Goal: Task Accomplishment & Management: Use online tool/utility

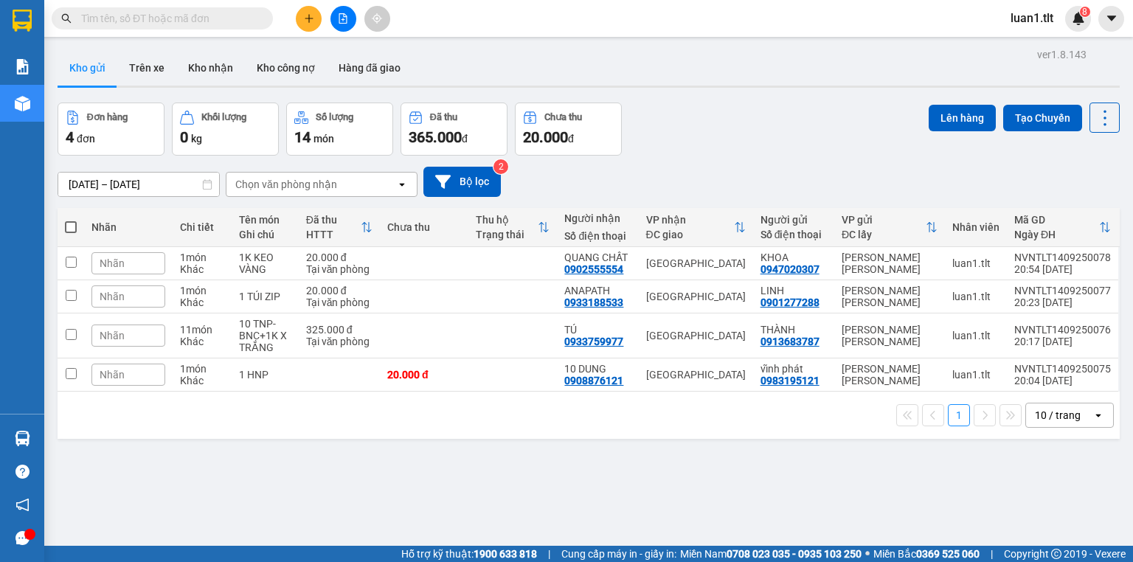
click at [307, 14] on icon "plus" at bounding box center [309, 18] width 10 height 10
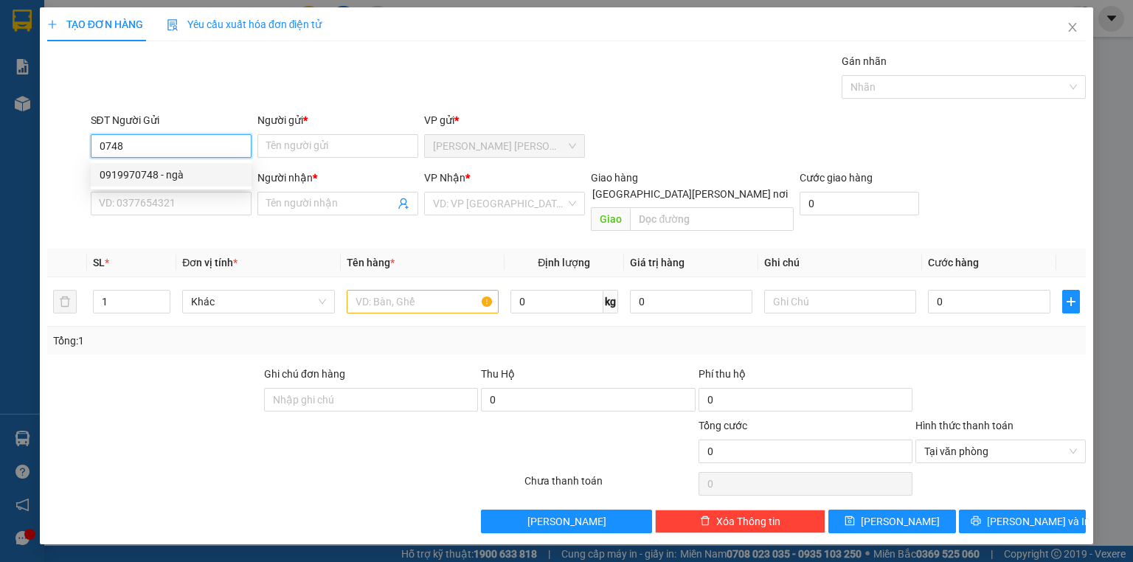
click at [173, 179] on div "0919970748 - ngà" at bounding box center [171, 175] width 143 height 16
type input "0919970748"
type input "ngà"
type input "0919970748"
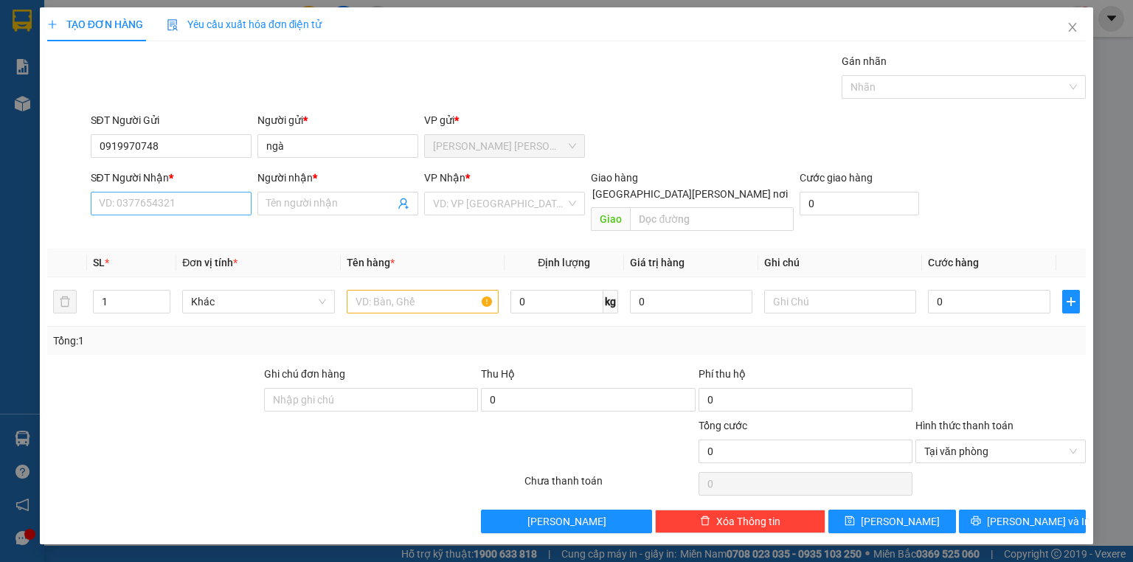
click at [72, 335] on div "Transit Pickup Surcharge Ids Transit Deliver Surcharge Ids Transit Deliver Surc…" at bounding box center [566, 293] width 1038 height 480
click at [140, 196] on input "SĐT Người Nhận *" at bounding box center [171, 204] width 161 height 24
click at [189, 252] on div "0903919636 - út" at bounding box center [171, 256] width 143 height 16
type input "0903919636"
type input "út"
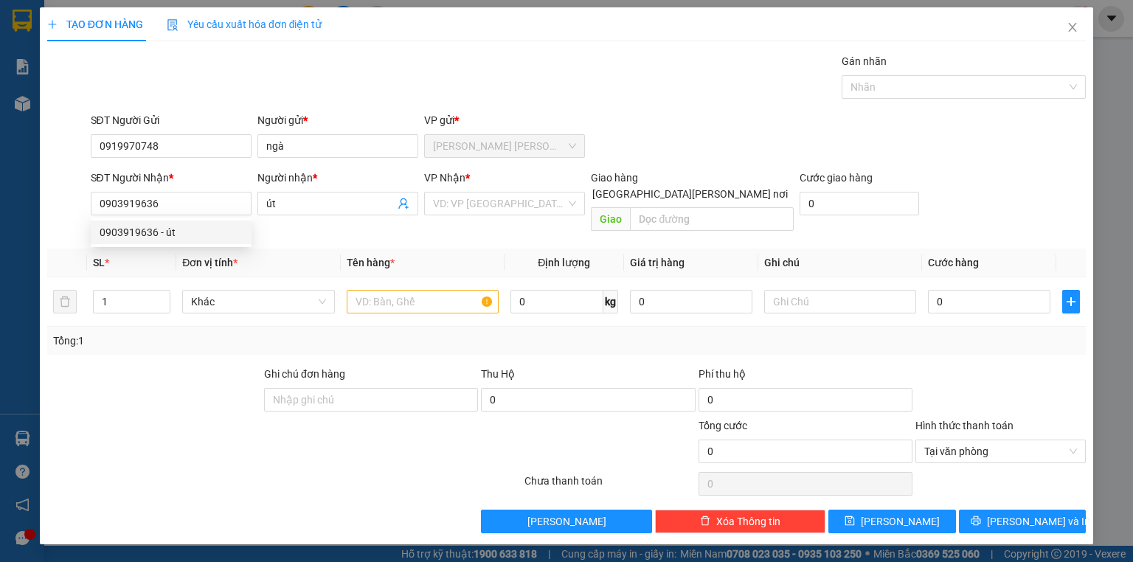
click at [423, 219] on div "Transit Pickup Surcharge Ids Transit Deliver Surcharge Ids Transit Deliver Surc…" at bounding box center [566, 293] width 1038 height 480
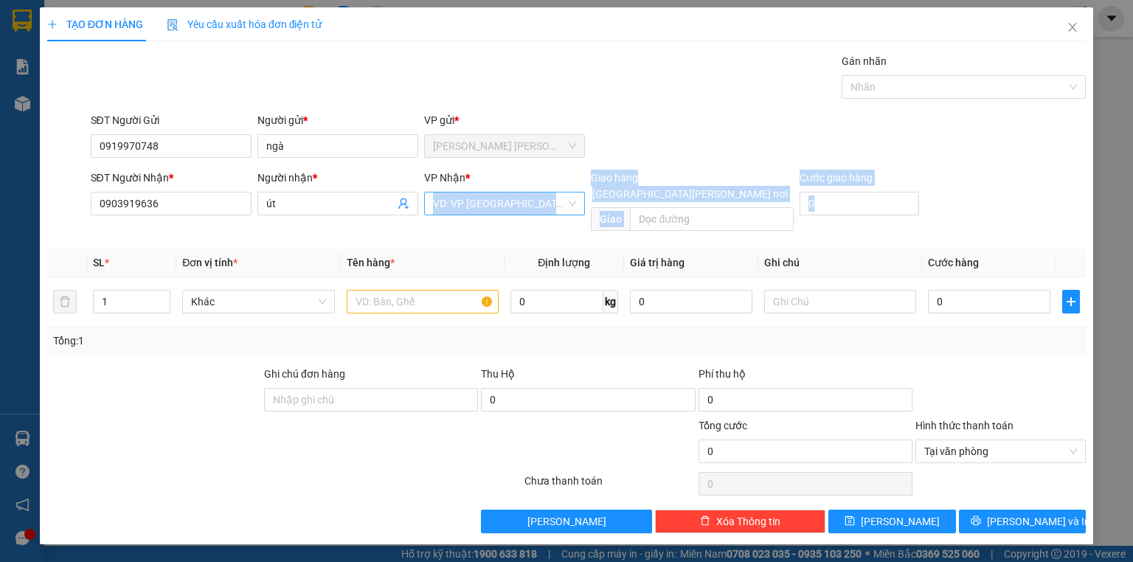
click at [431, 212] on div "VD: VP [GEOGRAPHIC_DATA]" at bounding box center [504, 204] width 161 height 24
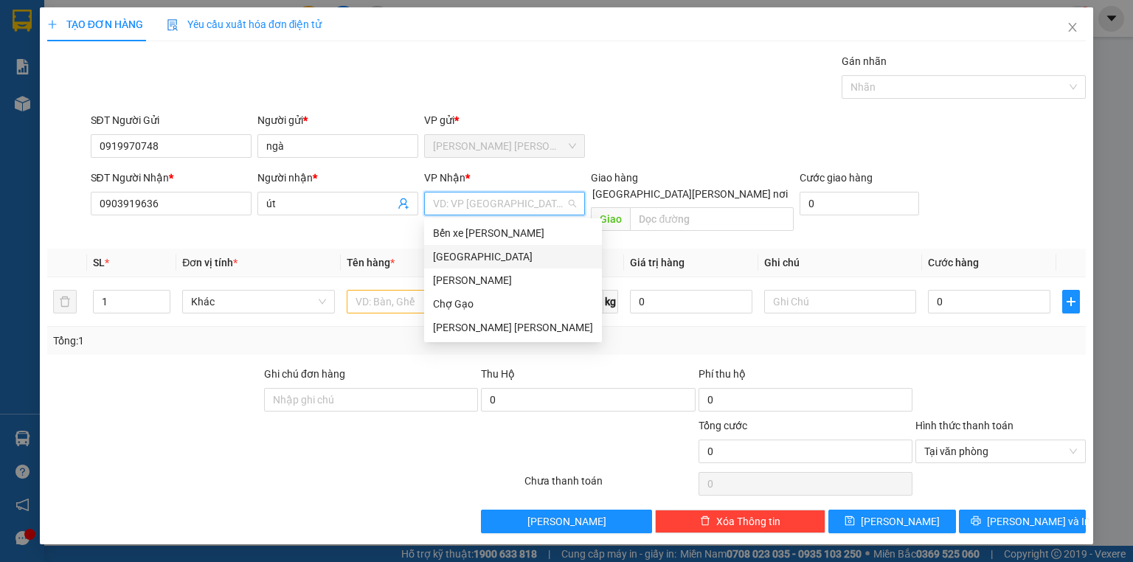
click at [450, 255] on div "[GEOGRAPHIC_DATA]" at bounding box center [513, 256] width 160 height 16
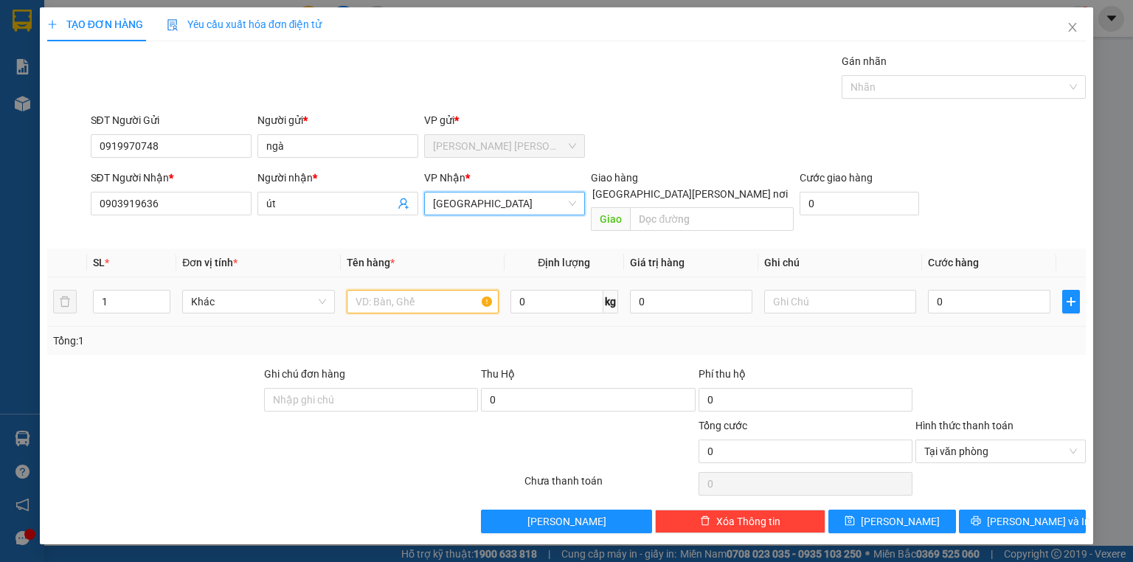
click at [418, 290] on input "text" at bounding box center [423, 302] width 152 height 24
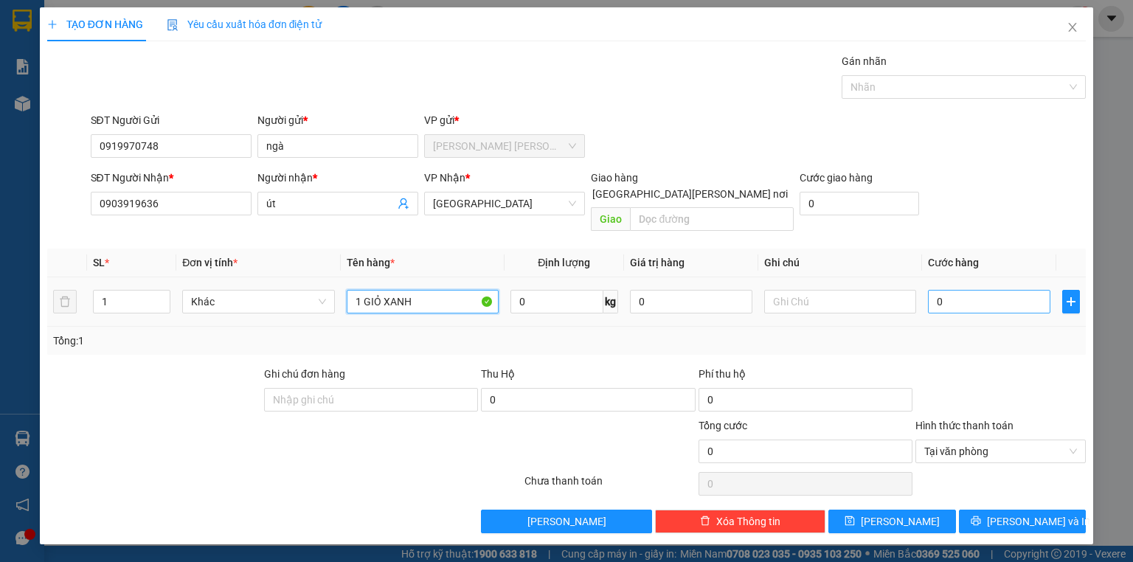
type input "1 GIỎ XANH"
click at [964, 290] on input "0" at bounding box center [989, 302] width 122 height 24
type input "4"
type input "40"
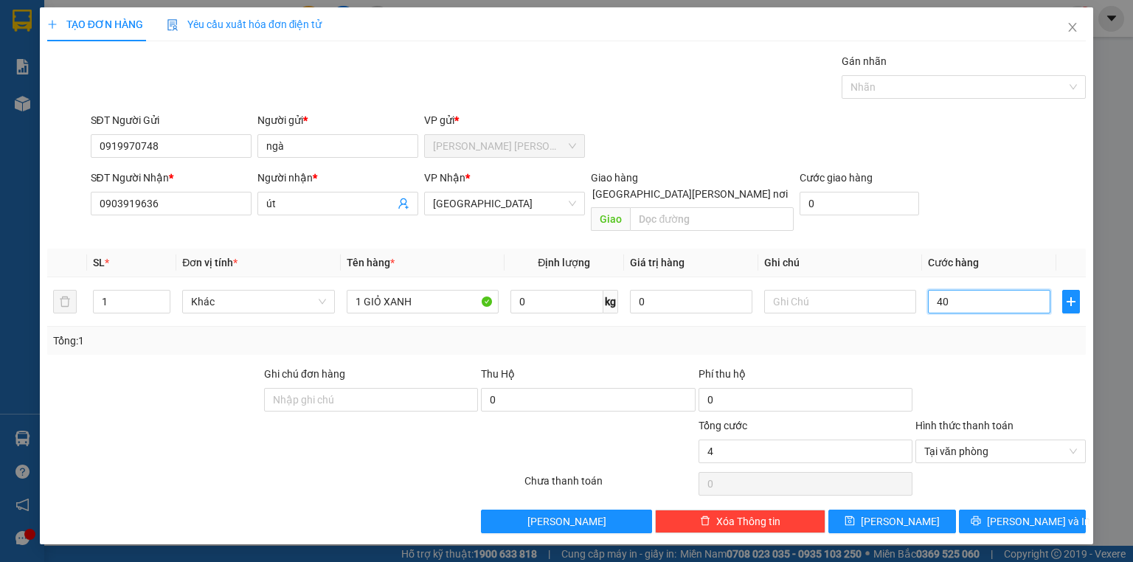
type input "40"
type input "40.000"
click at [1026, 374] on div at bounding box center [1000, 392] width 173 height 52
click at [1015, 513] on span "[PERSON_NAME] và In" at bounding box center [1038, 521] width 103 height 16
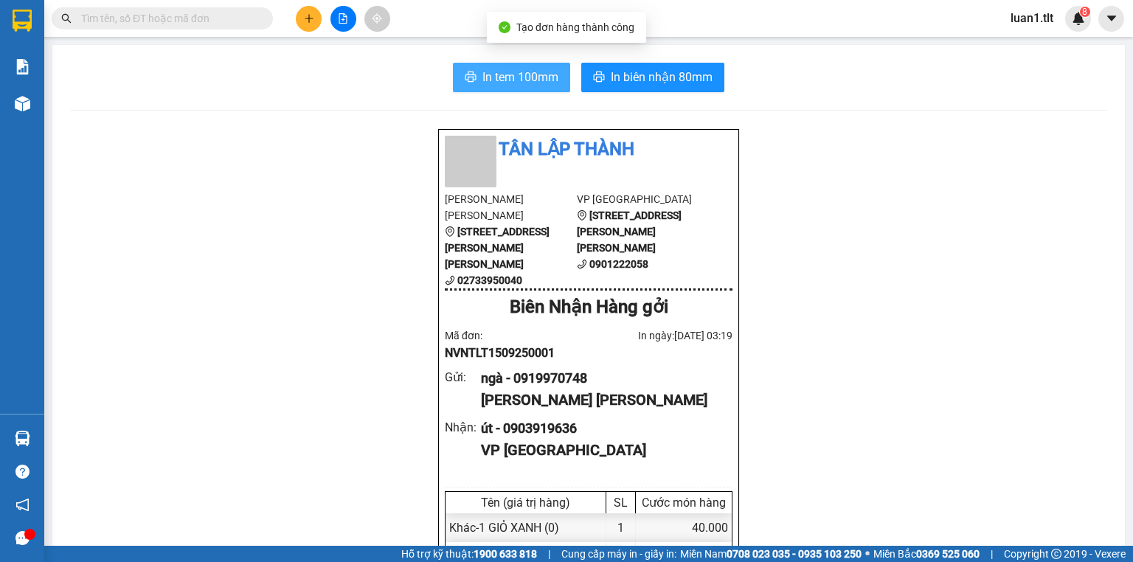
click at [501, 85] on span "In tem 100mm" at bounding box center [520, 77] width 76 height 18
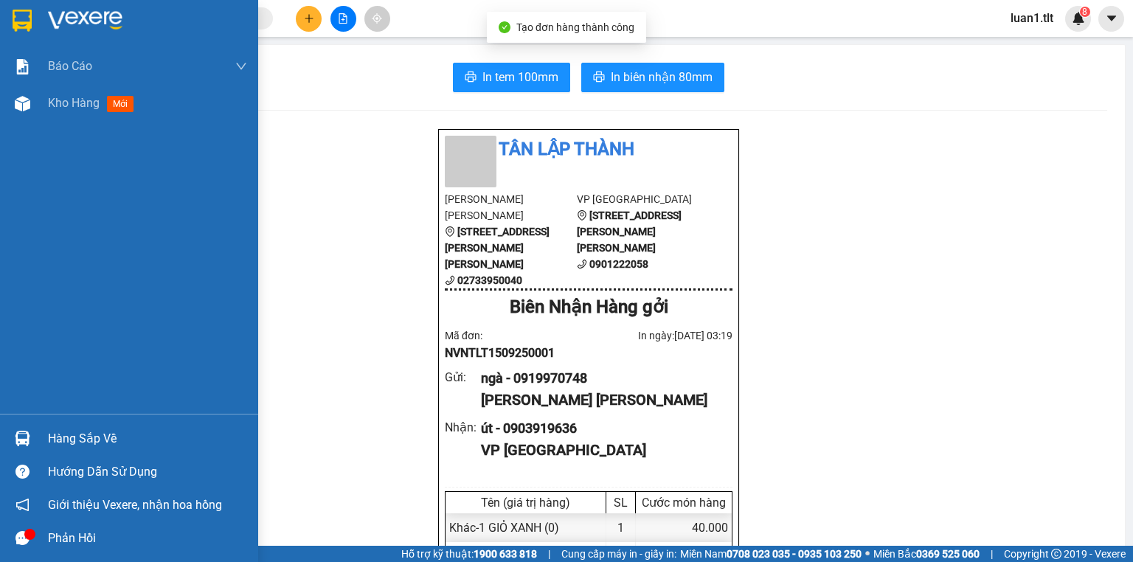
click at [27, 97] on img at bounding box center [22, 103] width 15 height 15
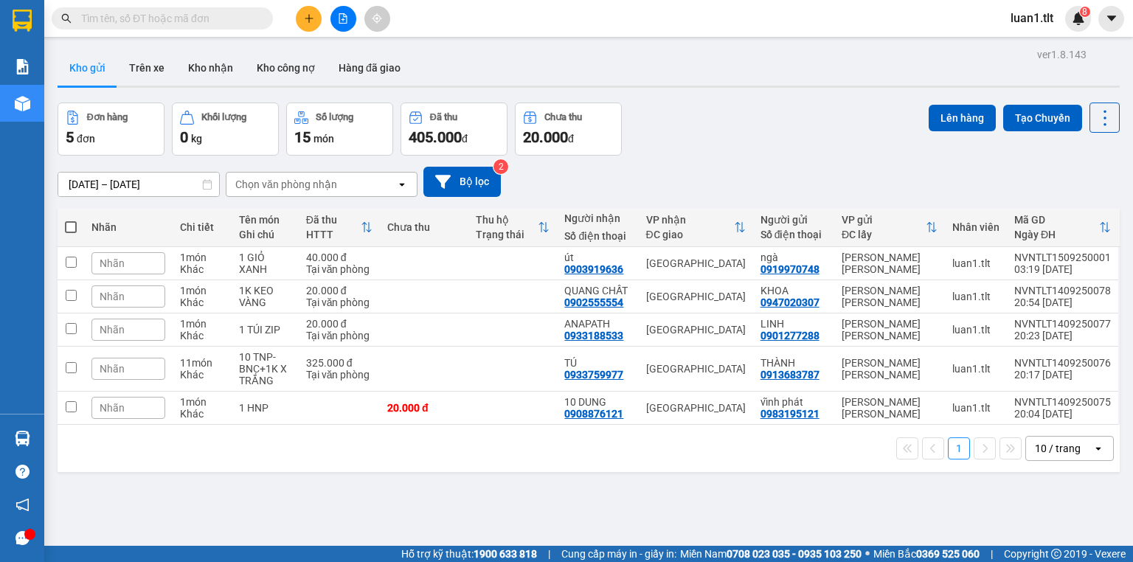
click at [67, 218] on th at bounding box center [71, 227] width 27 height 39
click at [72, 226] on span at bounding box center [71, 227] width 12 height 12
click at [71, 220] on input "checkbox" at bounding box center [71, 220] width 0 height 0
checkbox input "true"
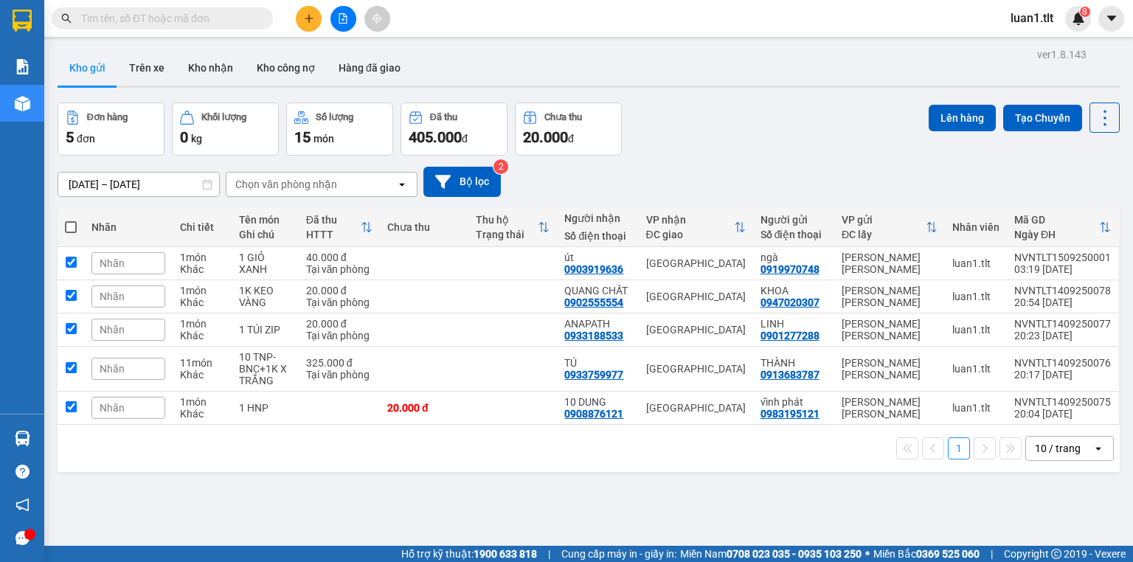
checkbox input "true"
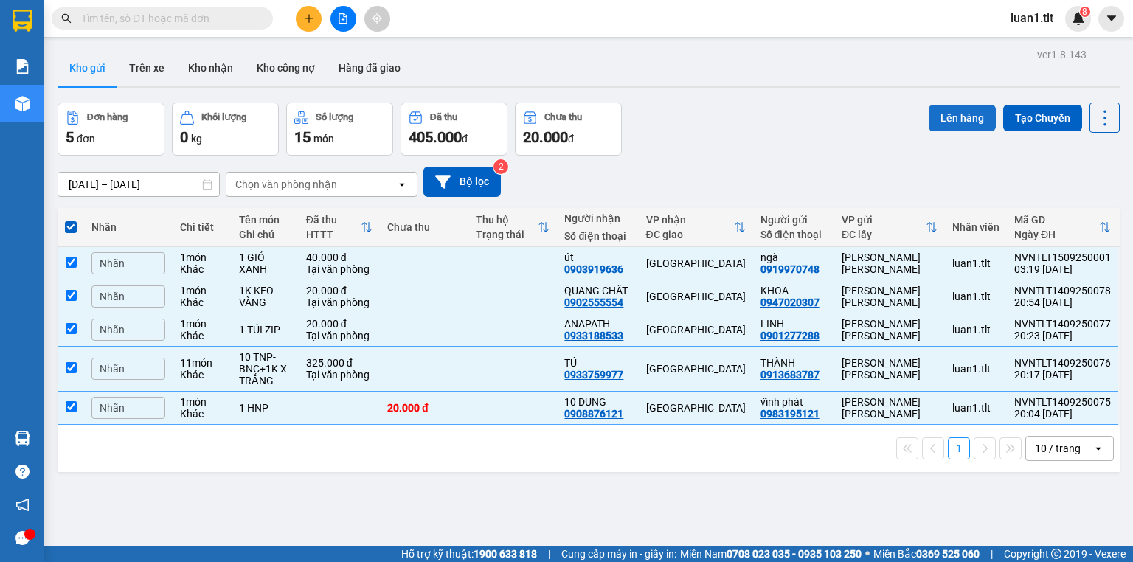
click at [966, 113] on button "Lên hàng" at bounding box center [961, 118] width 67 height 27
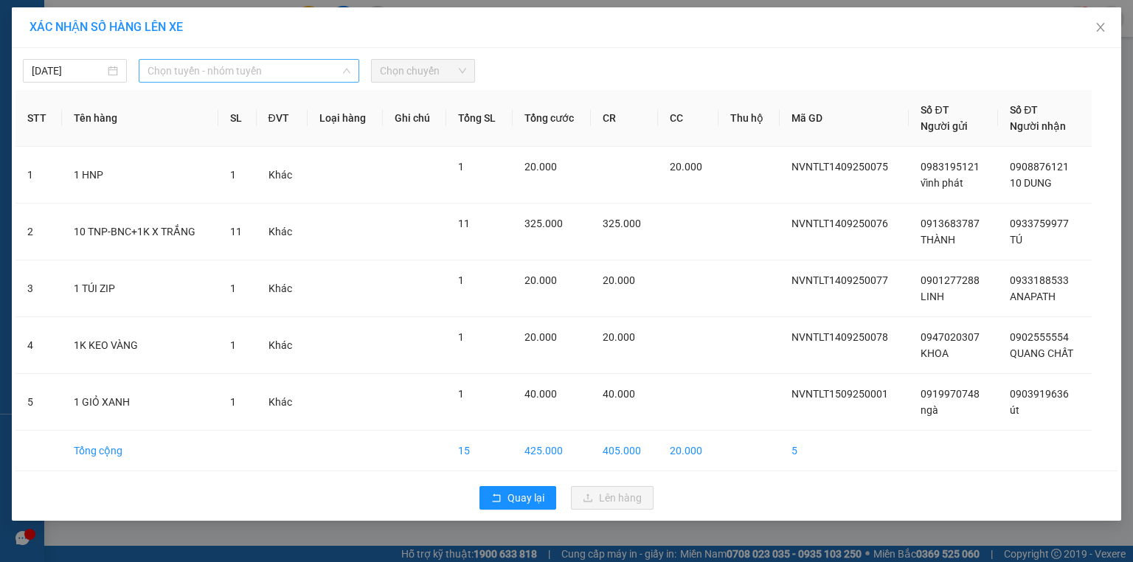
click at [218, 76] on span "Chọn tuyến - nhóm tuyến" at bounding box center [248, 71] width 203 height 22
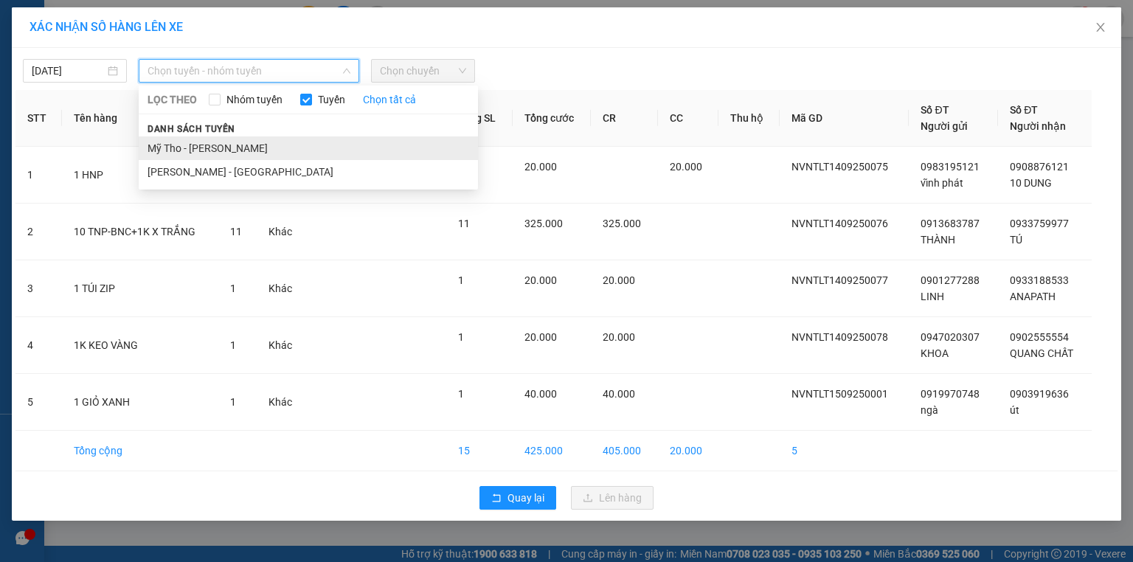
click at [220, 145] on li "Mỹ Tho - [PERSON_NAME]" at bounding box center [308, 148] width 339 height 24
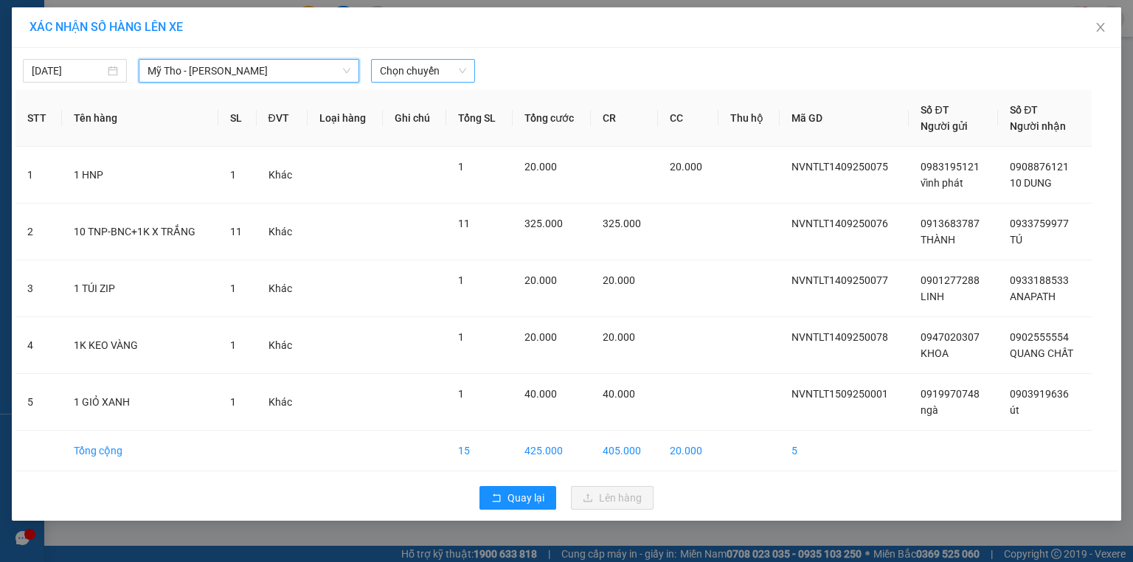
click at [437, 74] on span "Chọn chuyến" at bounding box center [423, 71] width 86 height 22
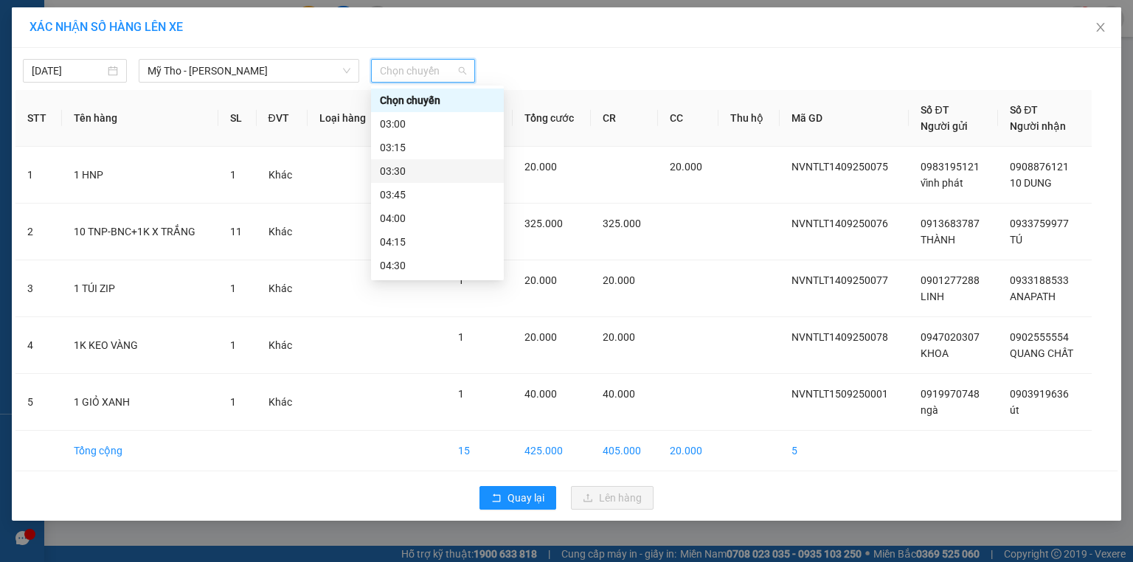
click at [403, 168] on div "03:30" at bounding box center [437, 171] width 115 height 16
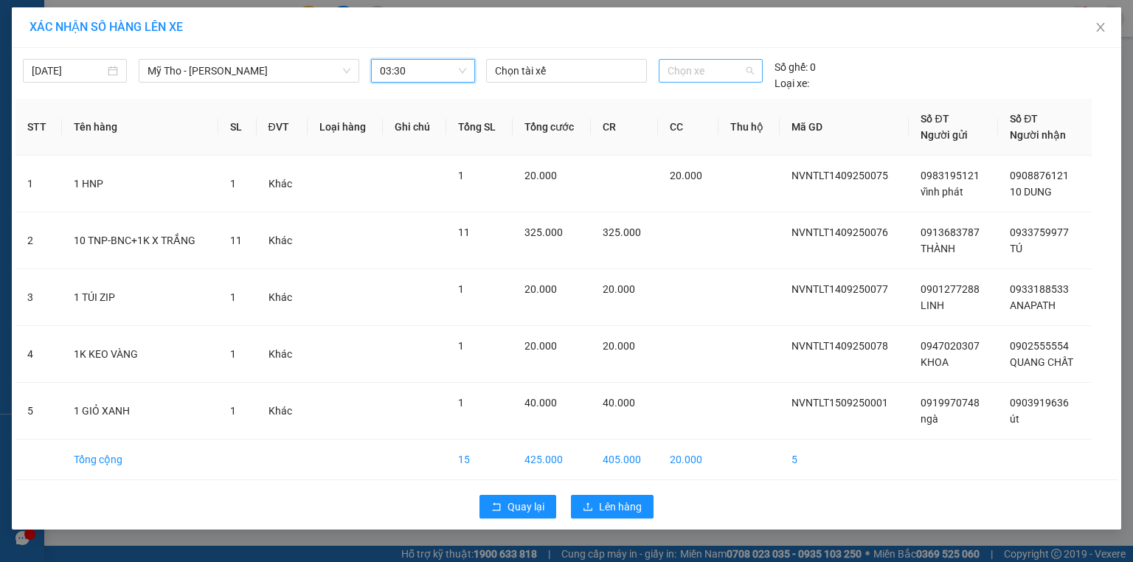
click at [710, 71] on span "Chọn xe" at bounding box center [710, 71] width 86 height 22
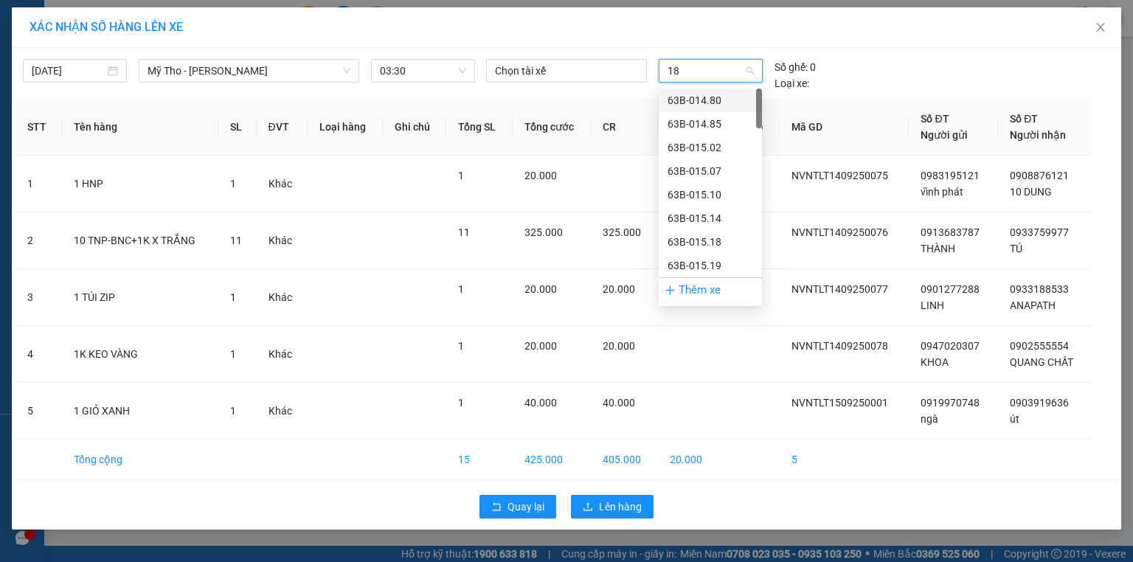
type input "188"
click at [741, 100] on div "63B-021.88" at bounding box center [710, 100] width 86 height 16
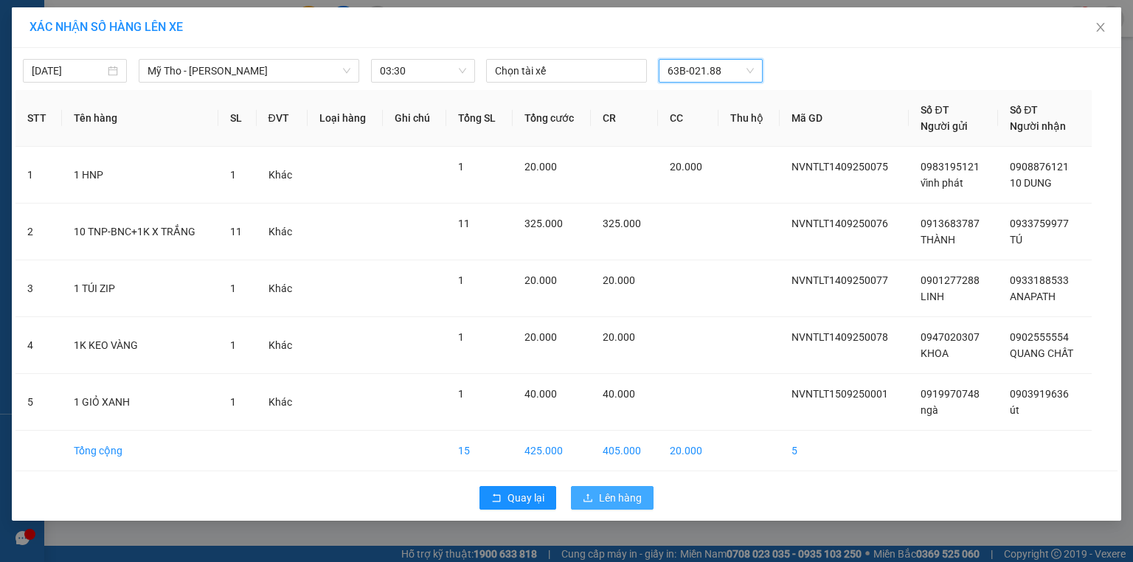
click at [631, 498] on span "Lên hàng" at bounding box center [620, 498] width 43 height 16
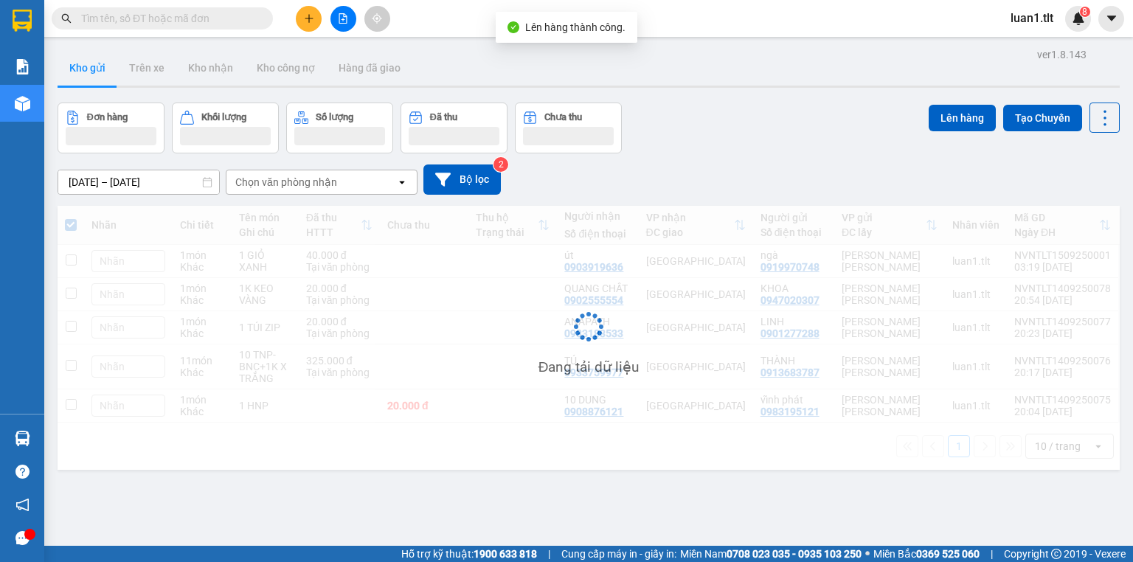
click at [346, 18] on icon "file-add" at bounding box center [343, 18] width 8 height 10
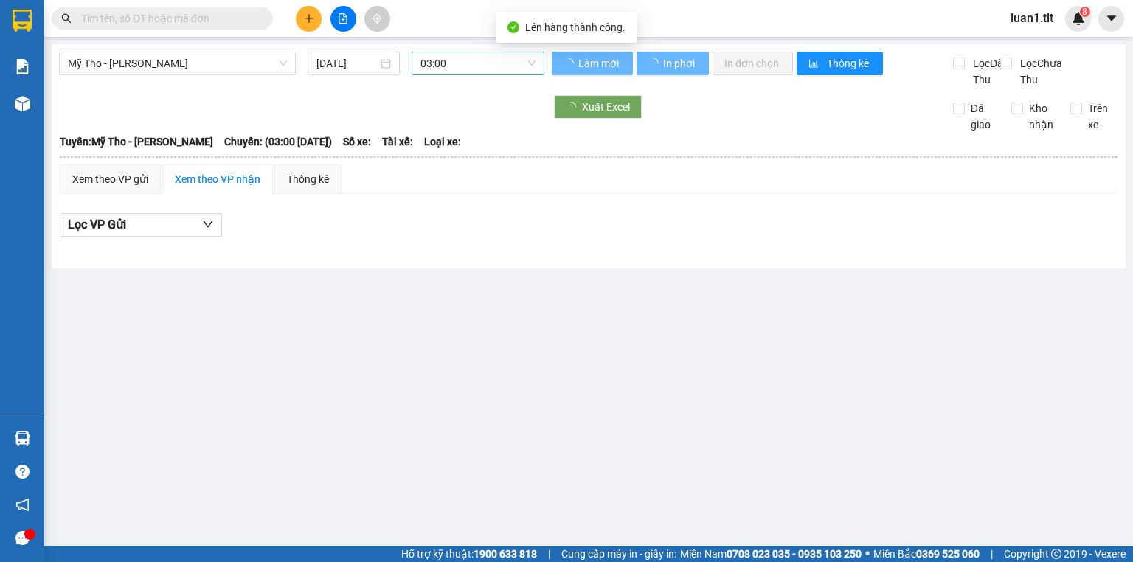
click at [493, 59] on span "03:00" at bounding box center [478, 63] width 116 height 22
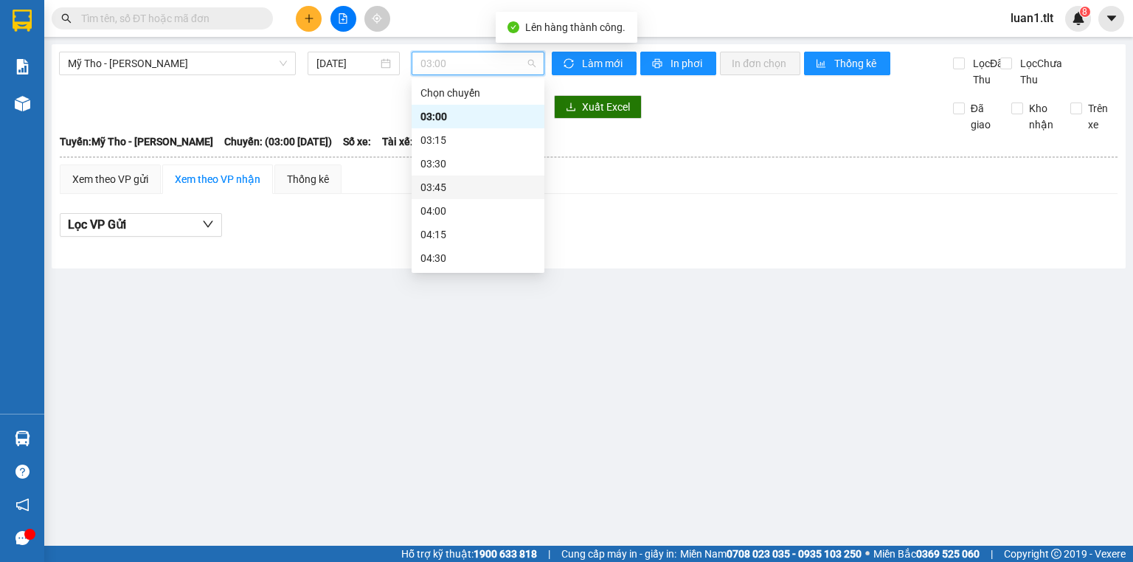
click at [445, 176] on div "03:45" at bounding box center [477, 187] width 133 height 24
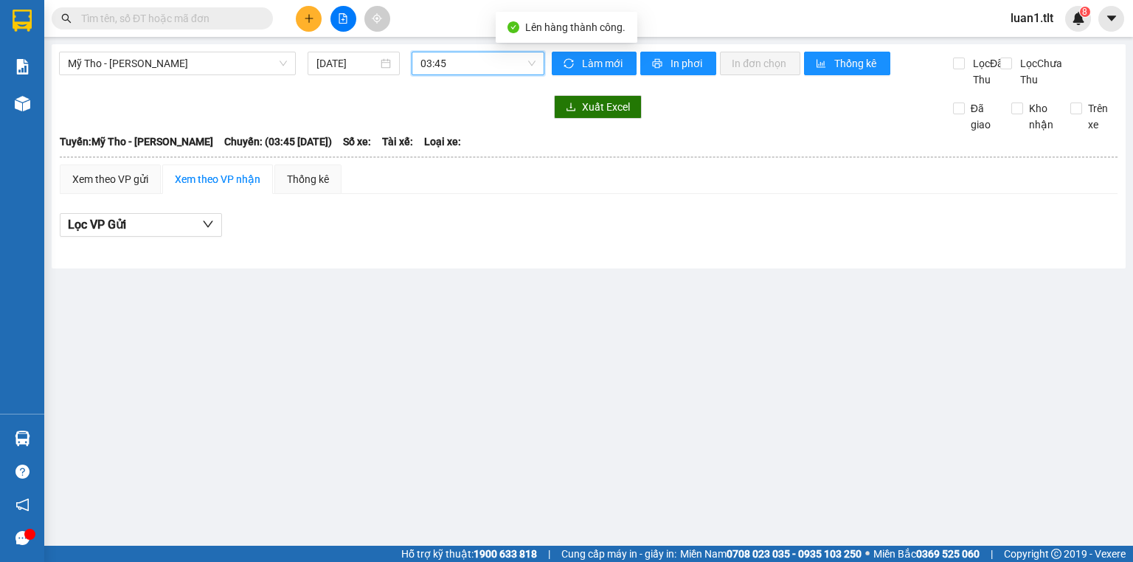
click at [437, 86] on div "Mỹ Tho - [PERSON_NAME] [DATE] 03:45 03:45" at bounding box center [301, 70] width 485 height 36
click at [456, 65] on span "03:45" at bounding box center [478, 63] width 116 height 22
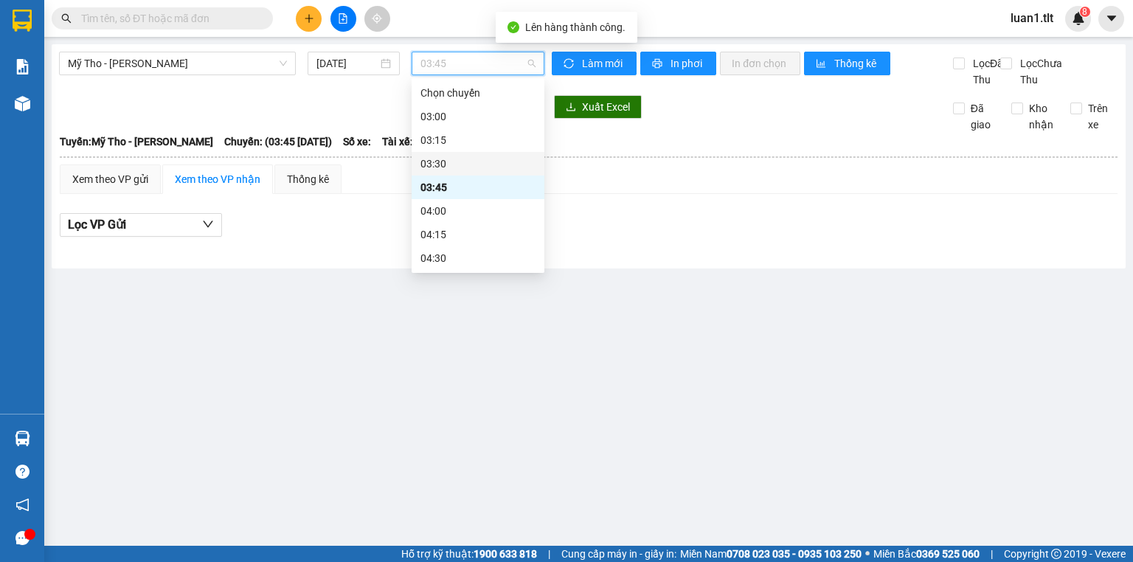
click at [437, 156] on div "03:30" at bounding box center [477, 164] width 115 height 16
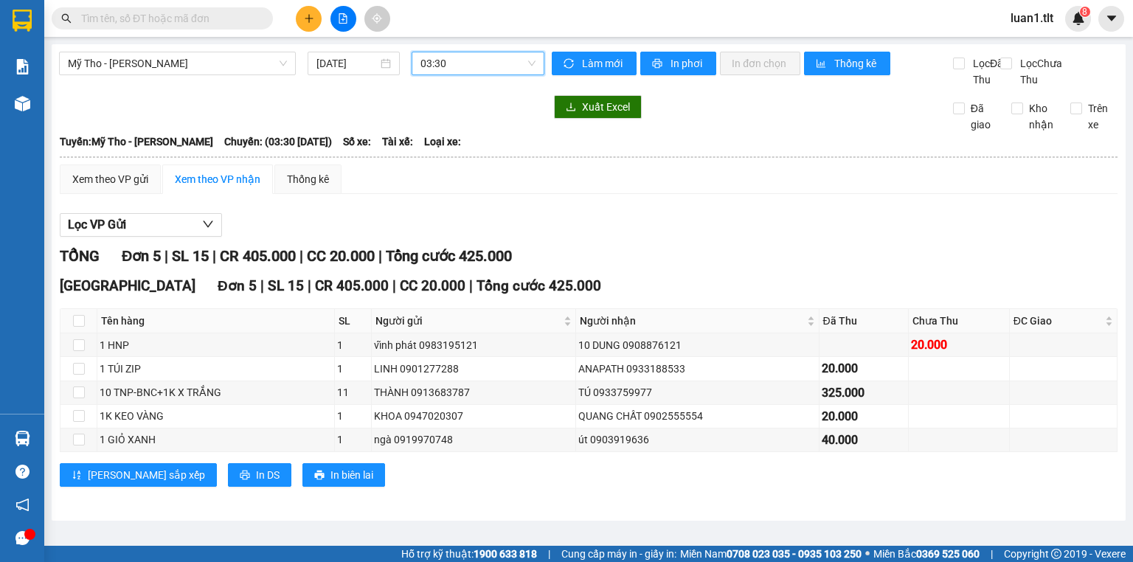
click at [108, 158] on hr at bounding box center [588, 156] width 1057 height 1
click at [110, 185] on div "Xem theo VP gửi" at bounding box center [110, 178] width 101 height 29
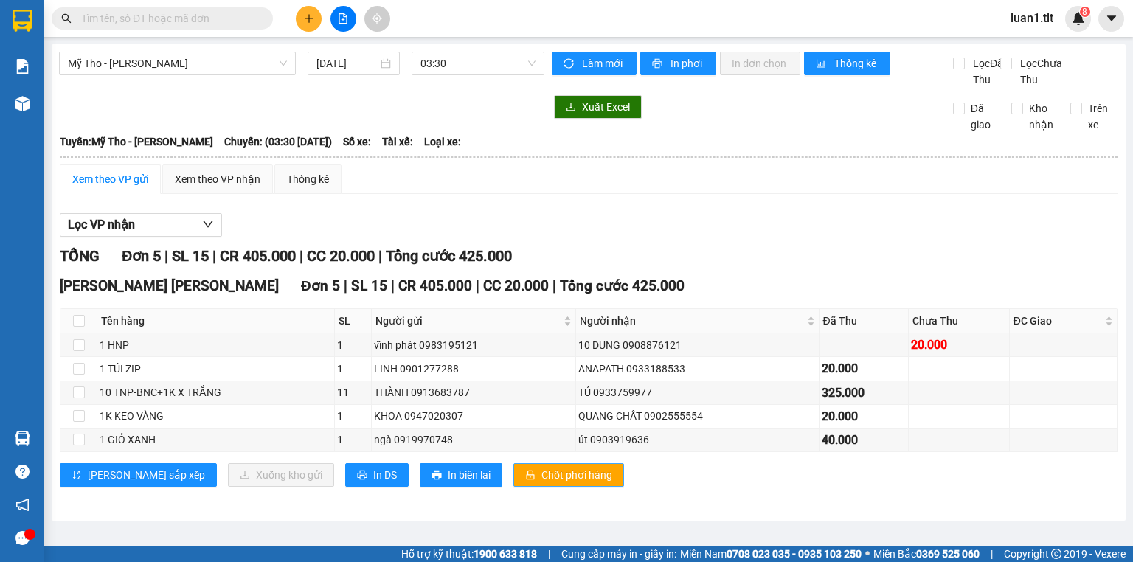
click at [541, 483] on span "Chốt phơi hàng" at bounding box center [576, 475] width 71 height 16
click at [373, 483] on span "In DS" at bounding box center [385, 475] width 24 height 16
